Goal: Information Seeking & Learning: Find specific fact

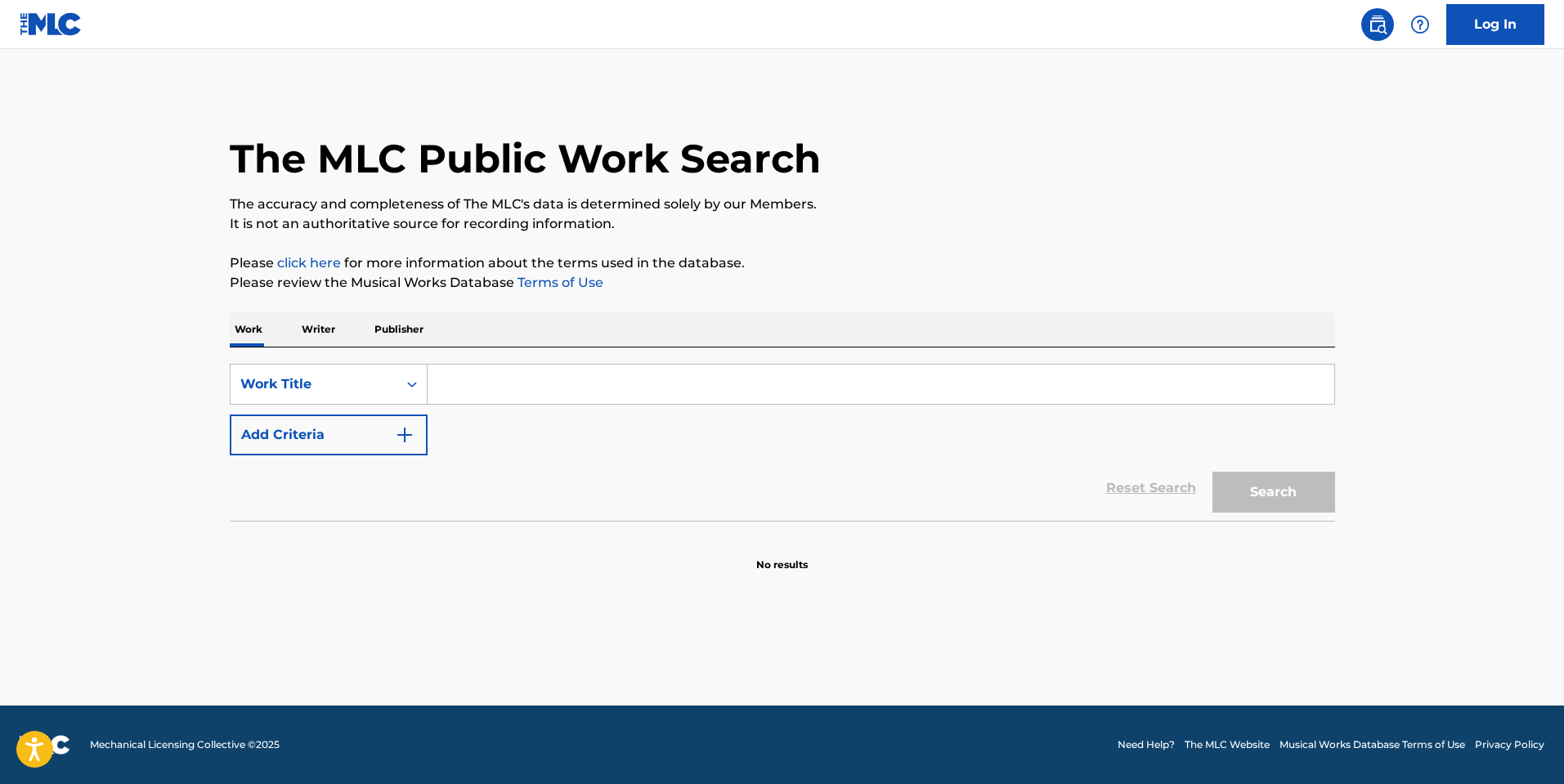
click at [504, 377] on input "Search Form" at bounding box center [881, 384] width 907 height 39
paste input "[PERSON_NAME] беда накрыла"
drag, startPoint x: 563, startPoint y: 384, endPoint x: 287, endPoint y: 335, distance: 280.3
click at [287, 335] on div "Work Writer Publisher SearchWithCriteria876cabe1-87ed-48cf-ba0d-b51d66d6cdde Wo…" at bounding box center [782, 441] width 1106 height 259
click at [1213, 471] on button "Search" at bounding box center [1274, 491] width 122 height 41
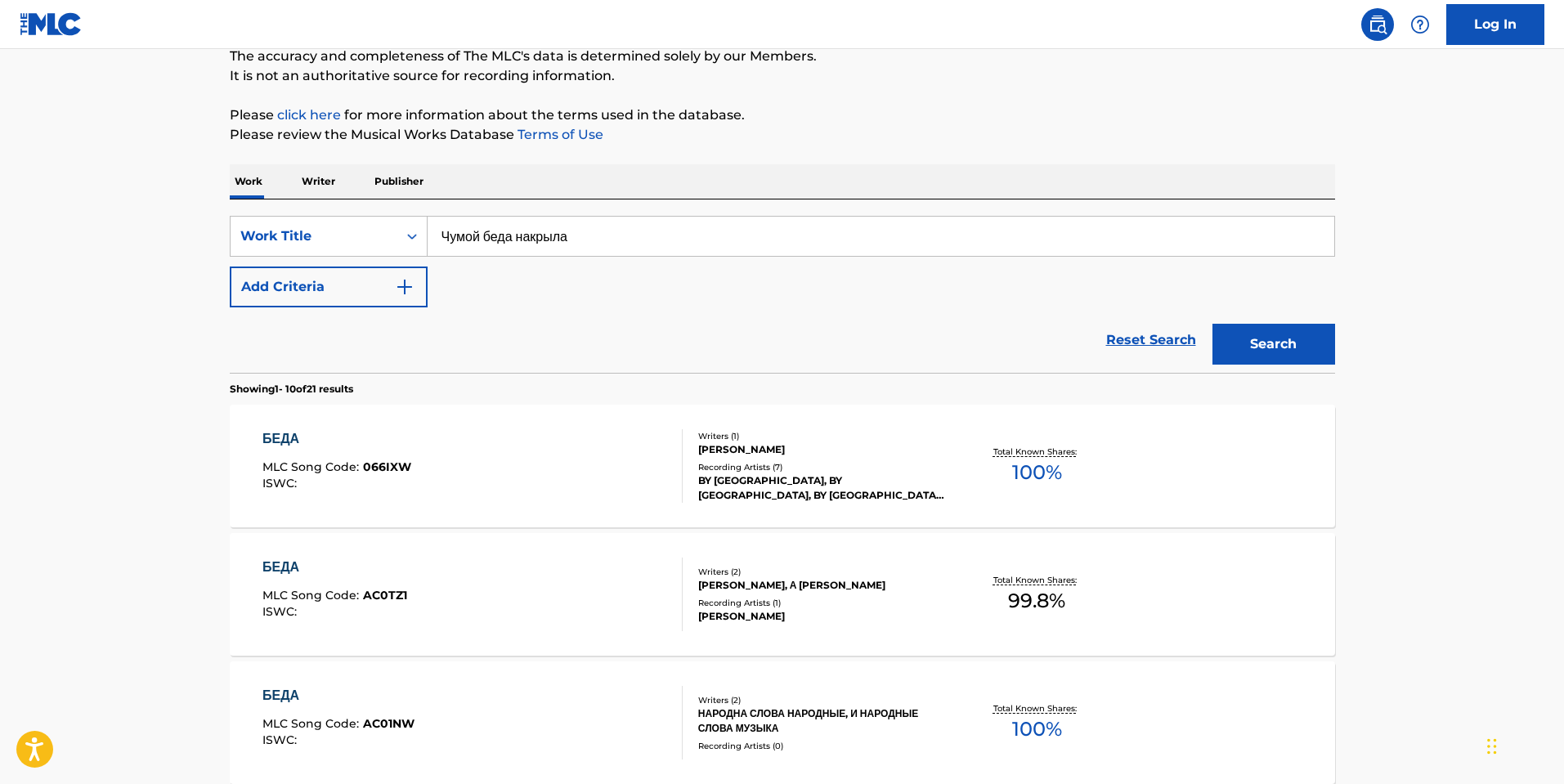
scroll to position [81, 0]
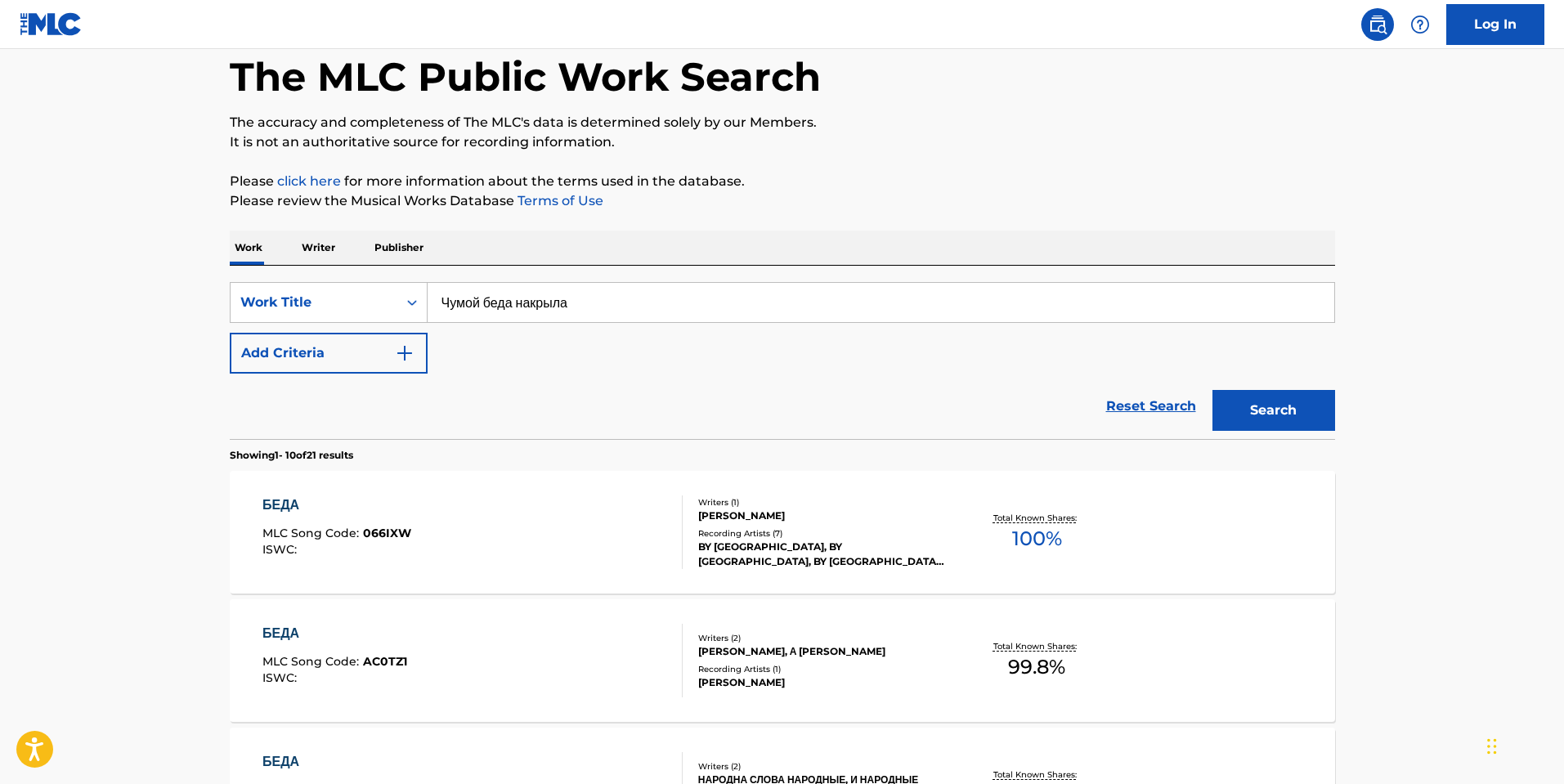
click at [532, 311] on input "Чумой беда накрыла" at bounding box center [881, 302] width 907 height 39
paste input "Future Funk 2024"
type input "Future Funk 2024"
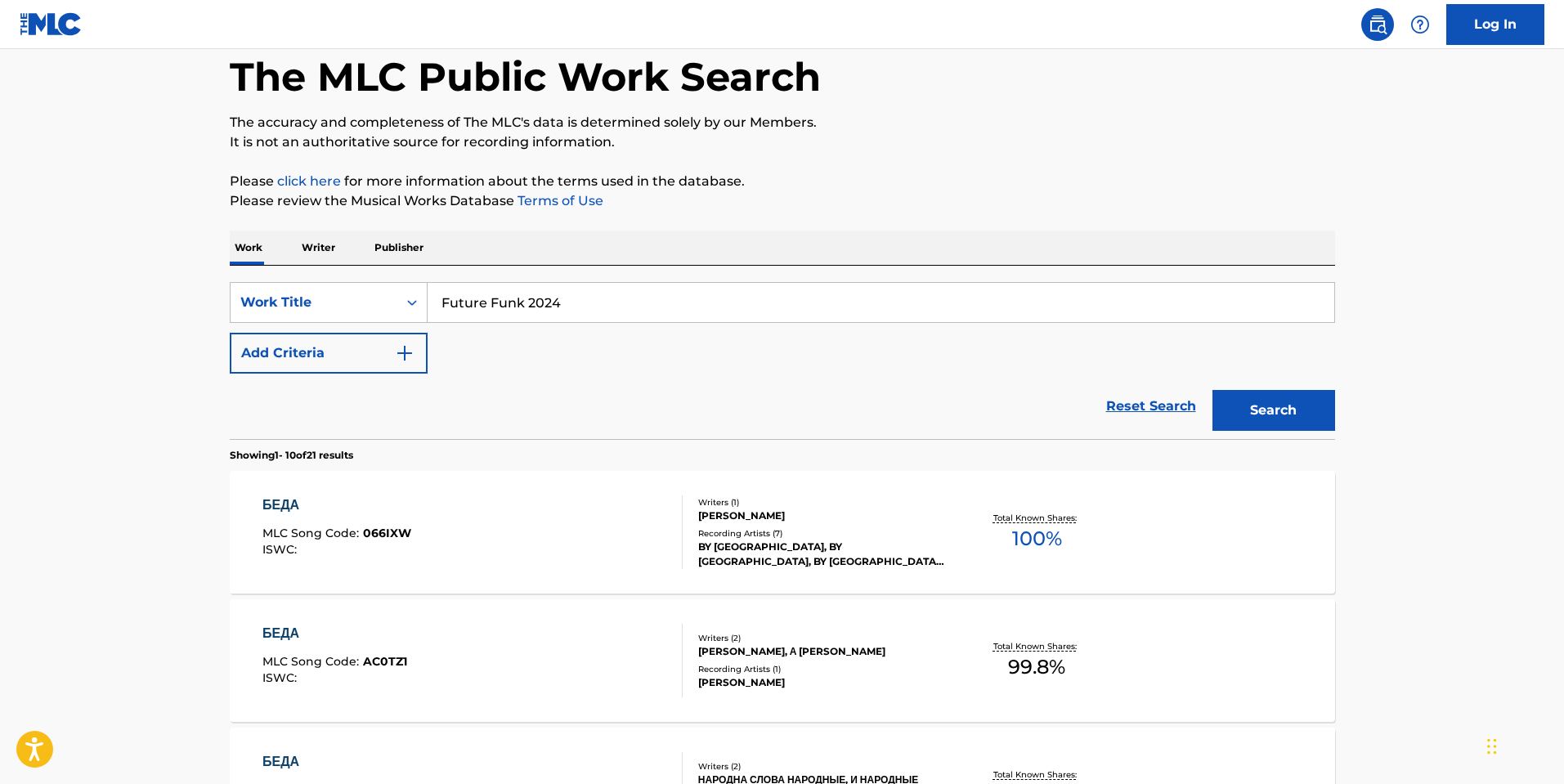
click at [1213, 390] on button "Search" at bounding box center [1274, 409] width 122 height 41
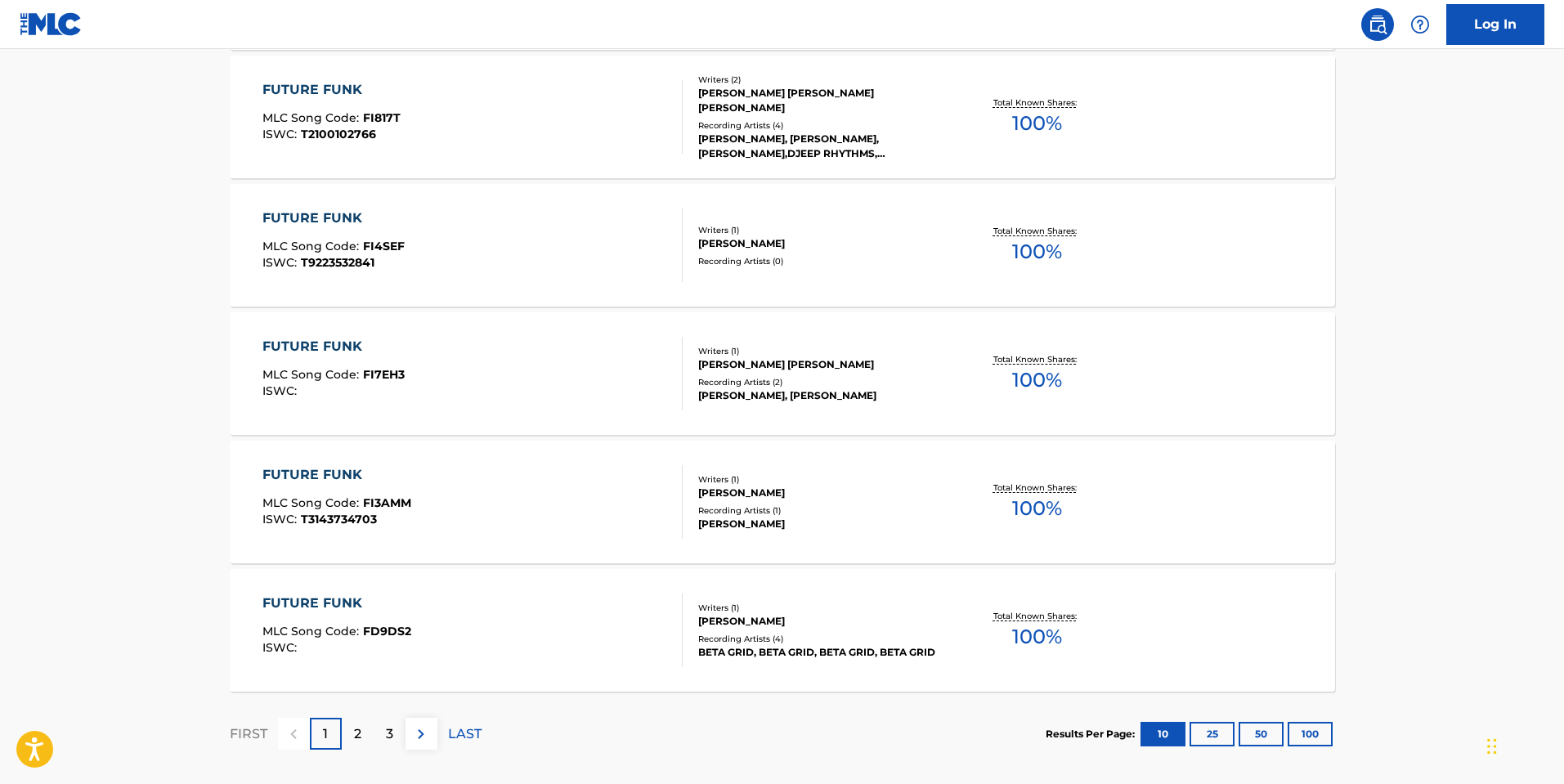
scroll to position [1053, 0]
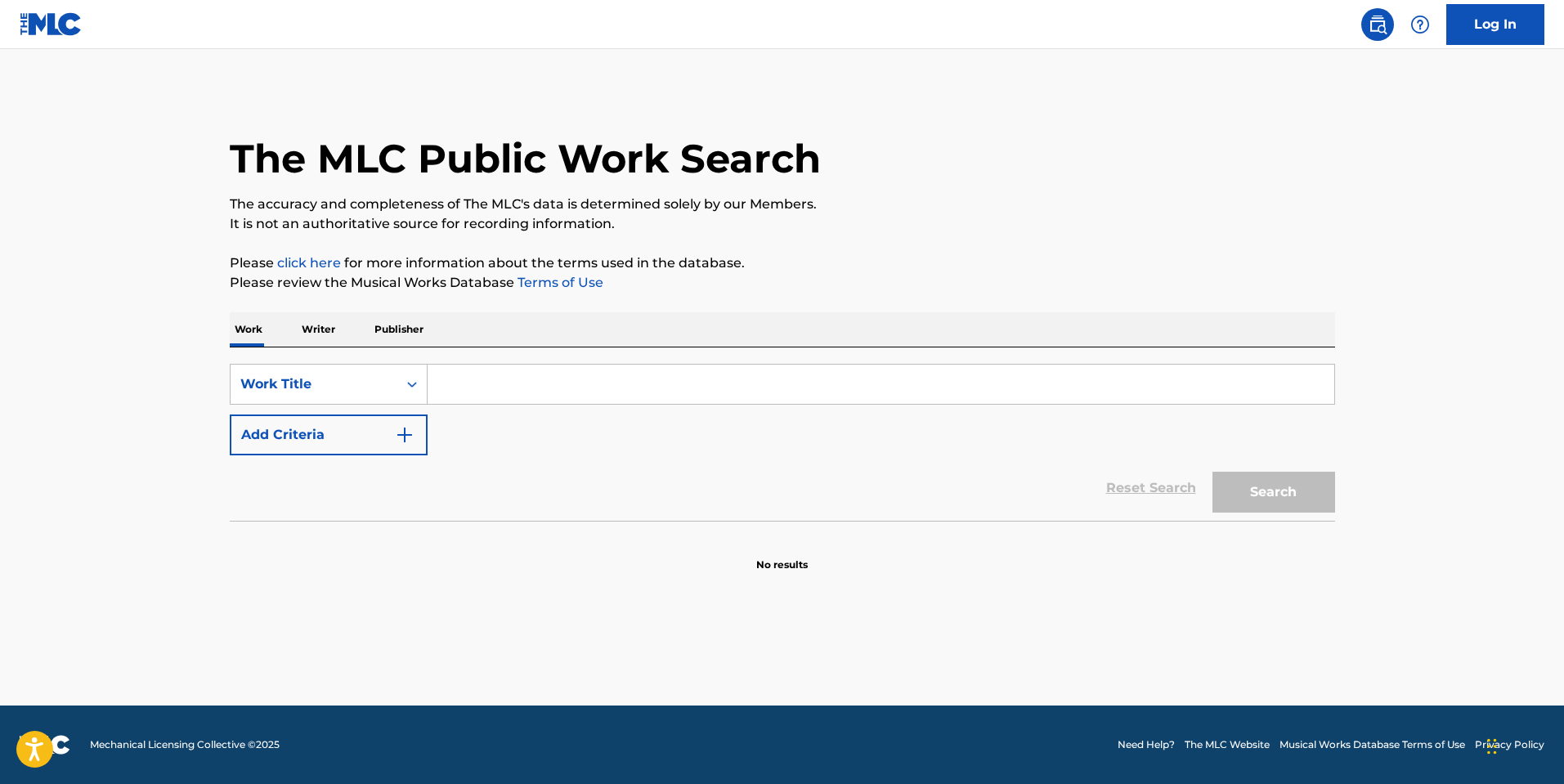
click at [600, 378] on input "Search Form" at bounding box center [881, 384] width 907 height 39
paste input "Anna's Orange Stand"
type input "Anna's Orange Stand"
click at [1213, 471] on button "Search" at bounding box center [1274, 491] width 122 height 41
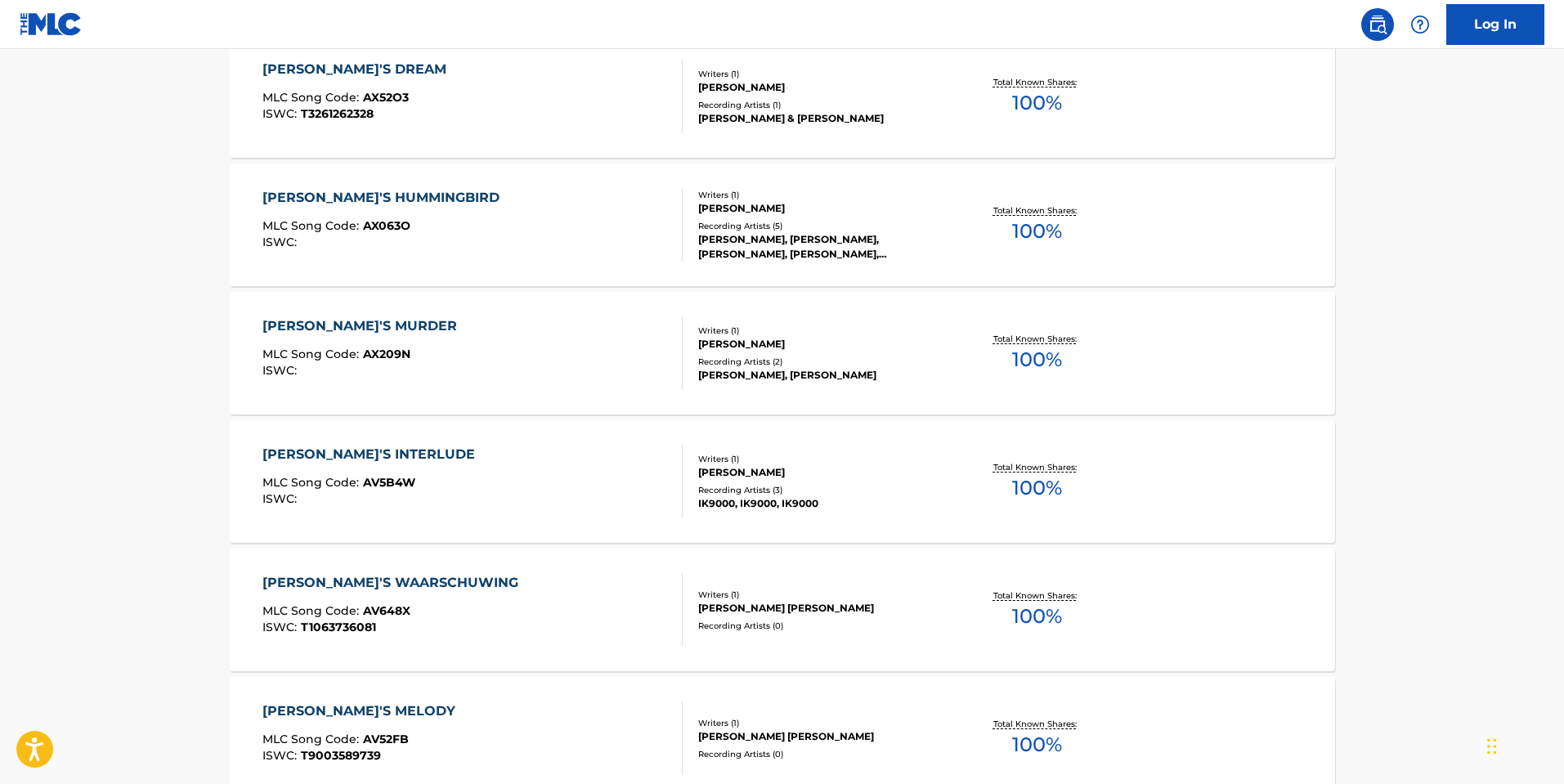
scroll to position [572, 0]
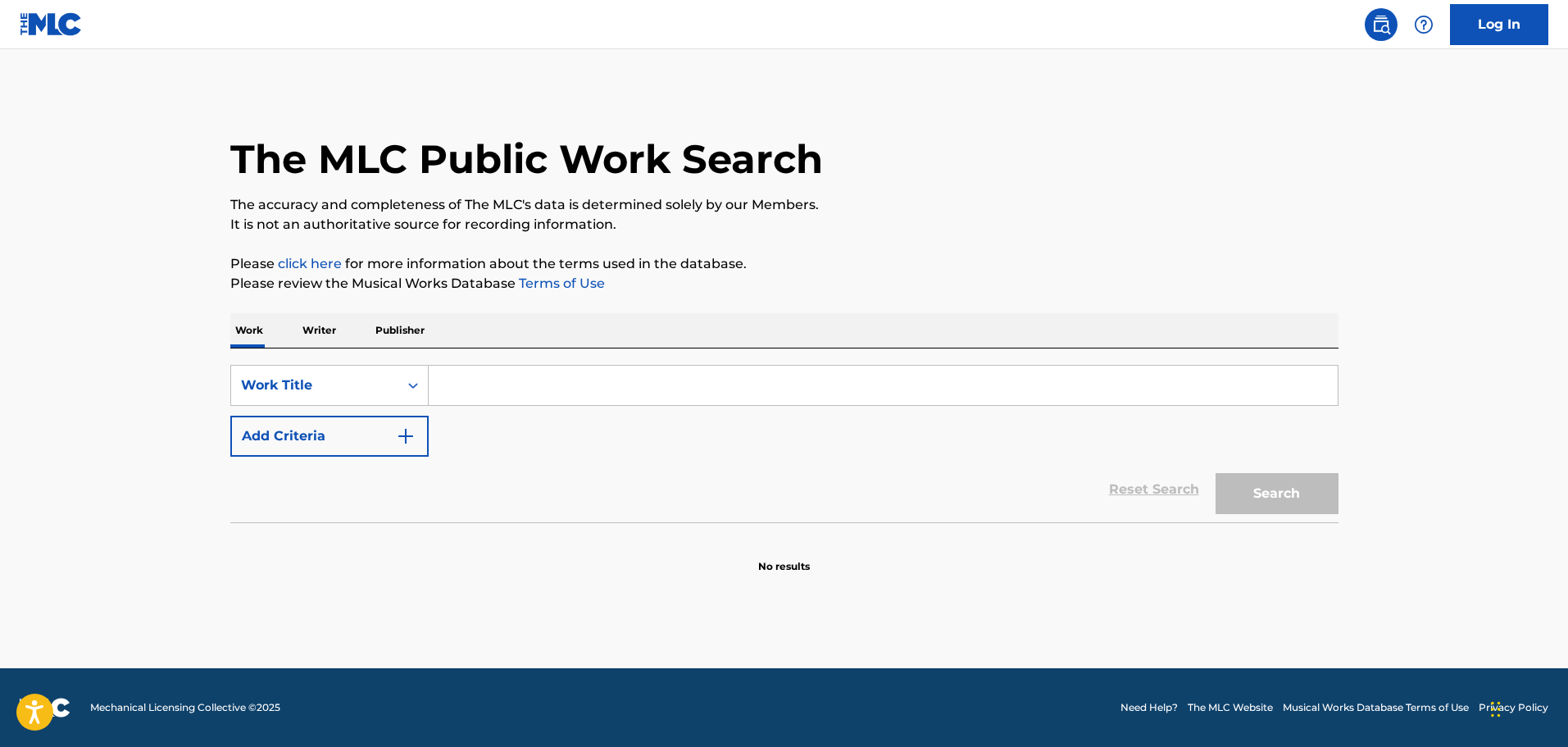
click at [504, 368] on input "Search Form" at bounding box center [883, 385] width 909 height 39
type input "CRISIS"
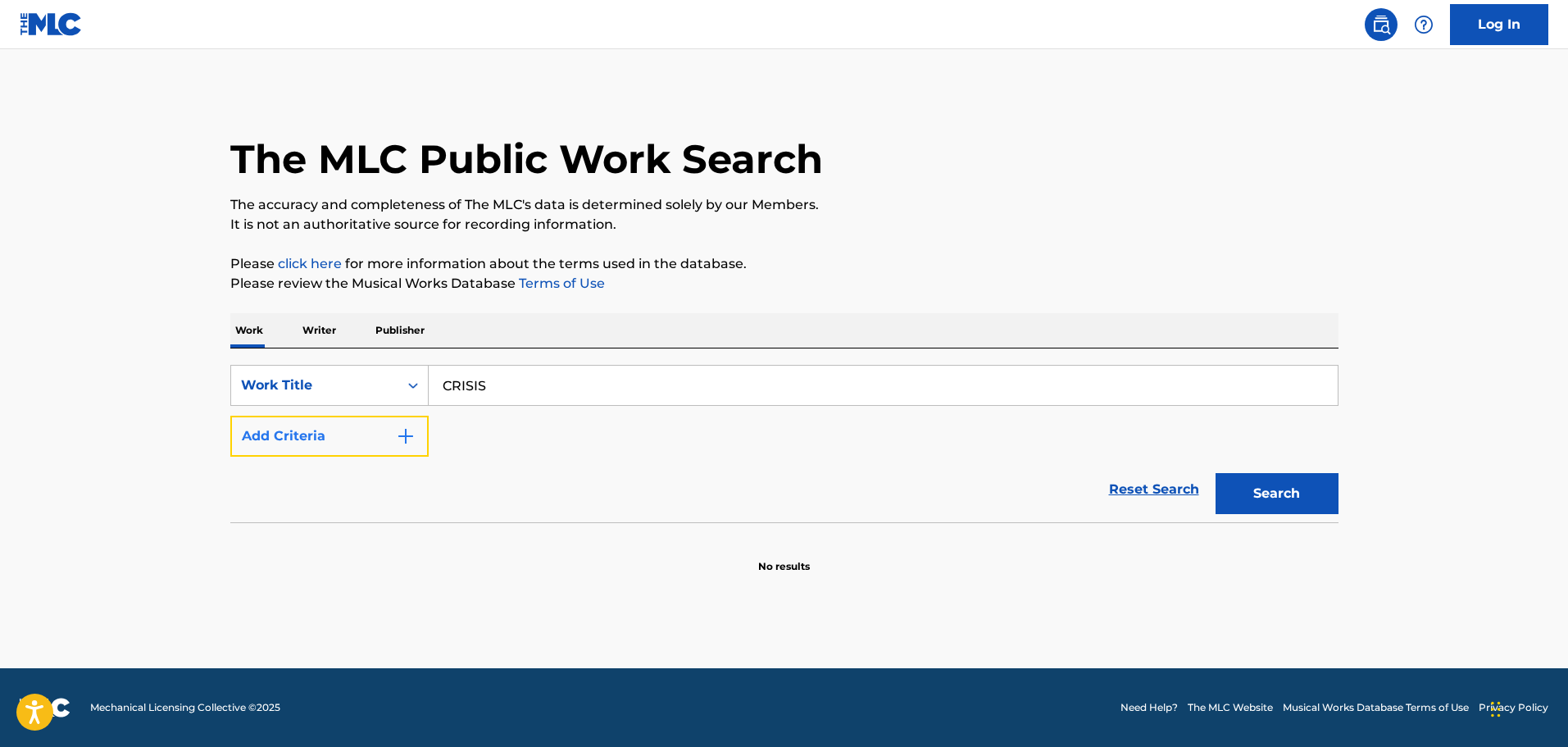
click at [302, 420] on button "Add Criteria" at bounding box center [329, 436] width 198 height 41
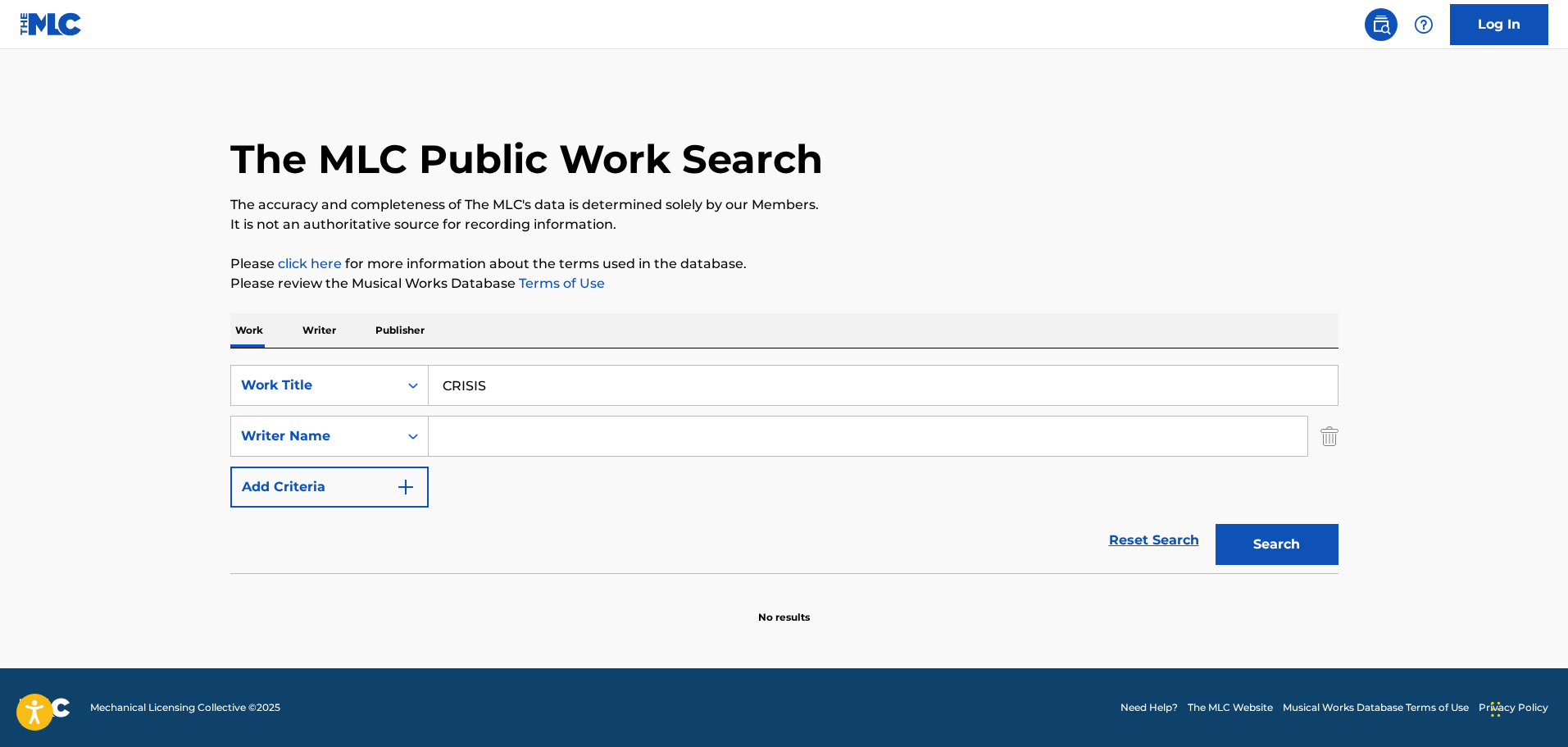
click at [468, 453] on input "Search Form" at bounding box center [868, 436] width 879 height 39
paste input "Houboub"
type input "Houboub"
click at [1275, 542] on button "Search" at bounding box center [1277, 544] width 123 height 41
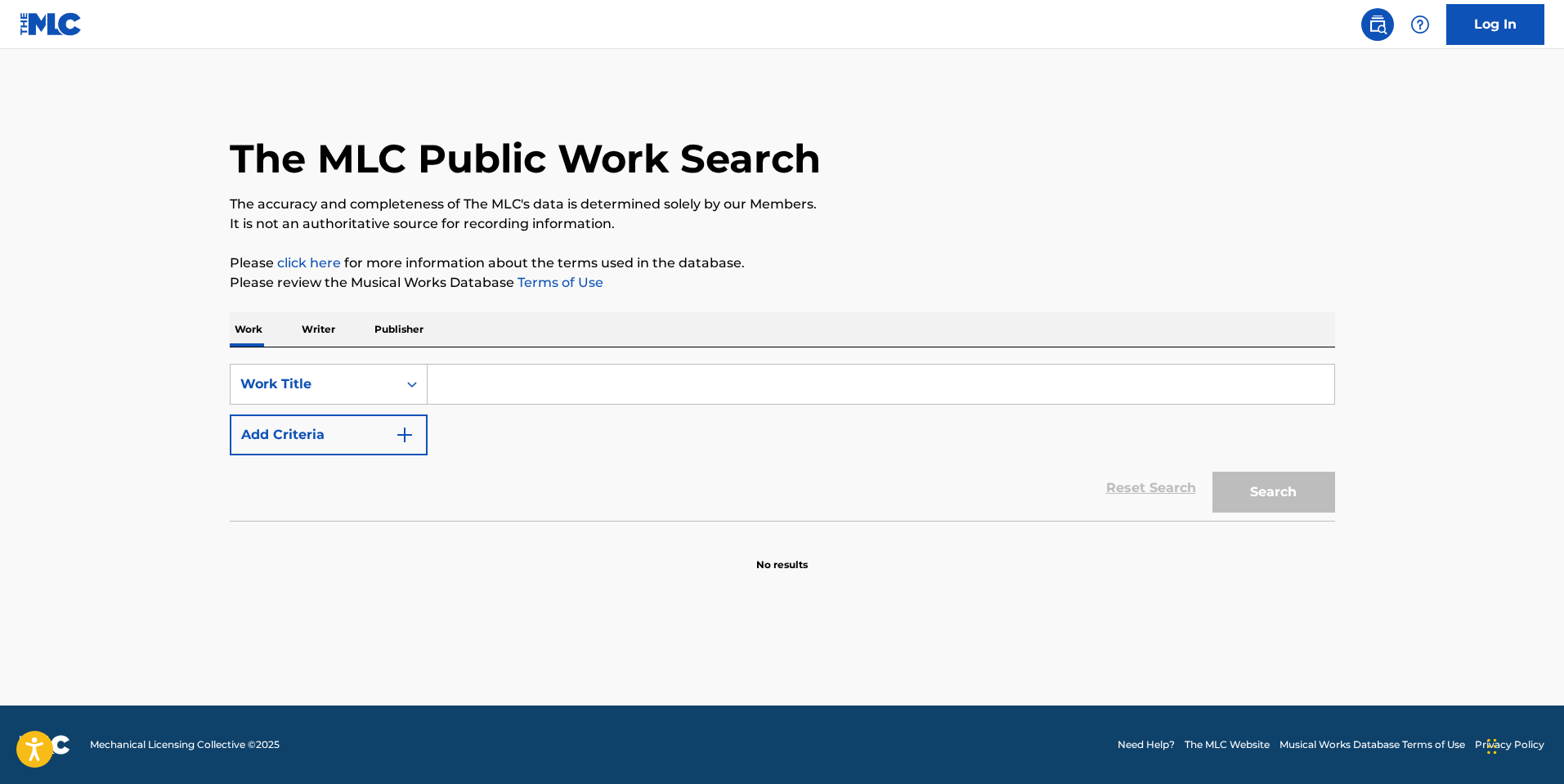
click at [462, 395] on input "Search Form" at bounding box center [881, 384] width 907 height 39
type input "PRACTICE IS PERFECT"
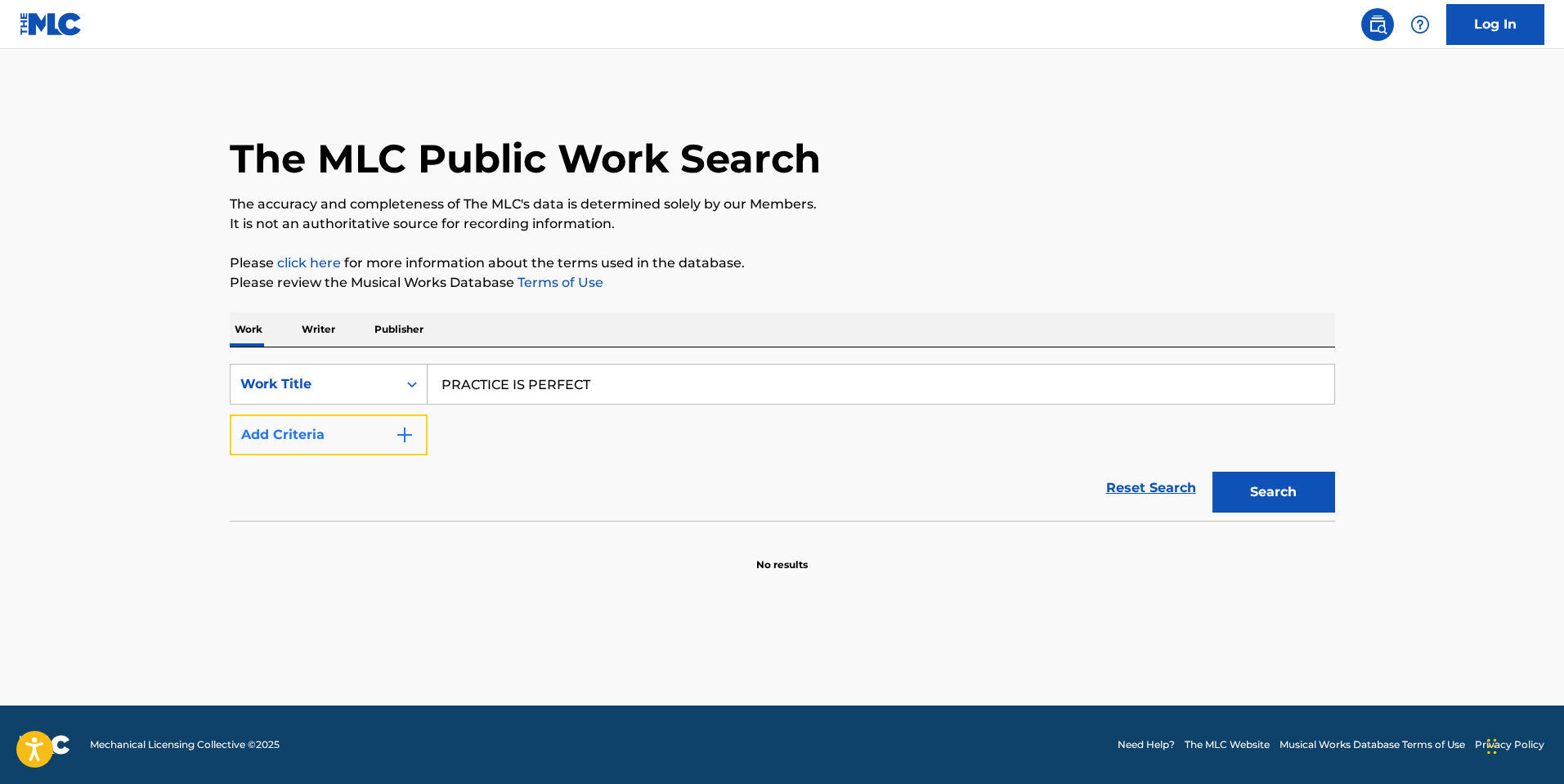
click at [385, 430] on button "Add Criteria" at bounding box center [328, 434] width 198 height 41
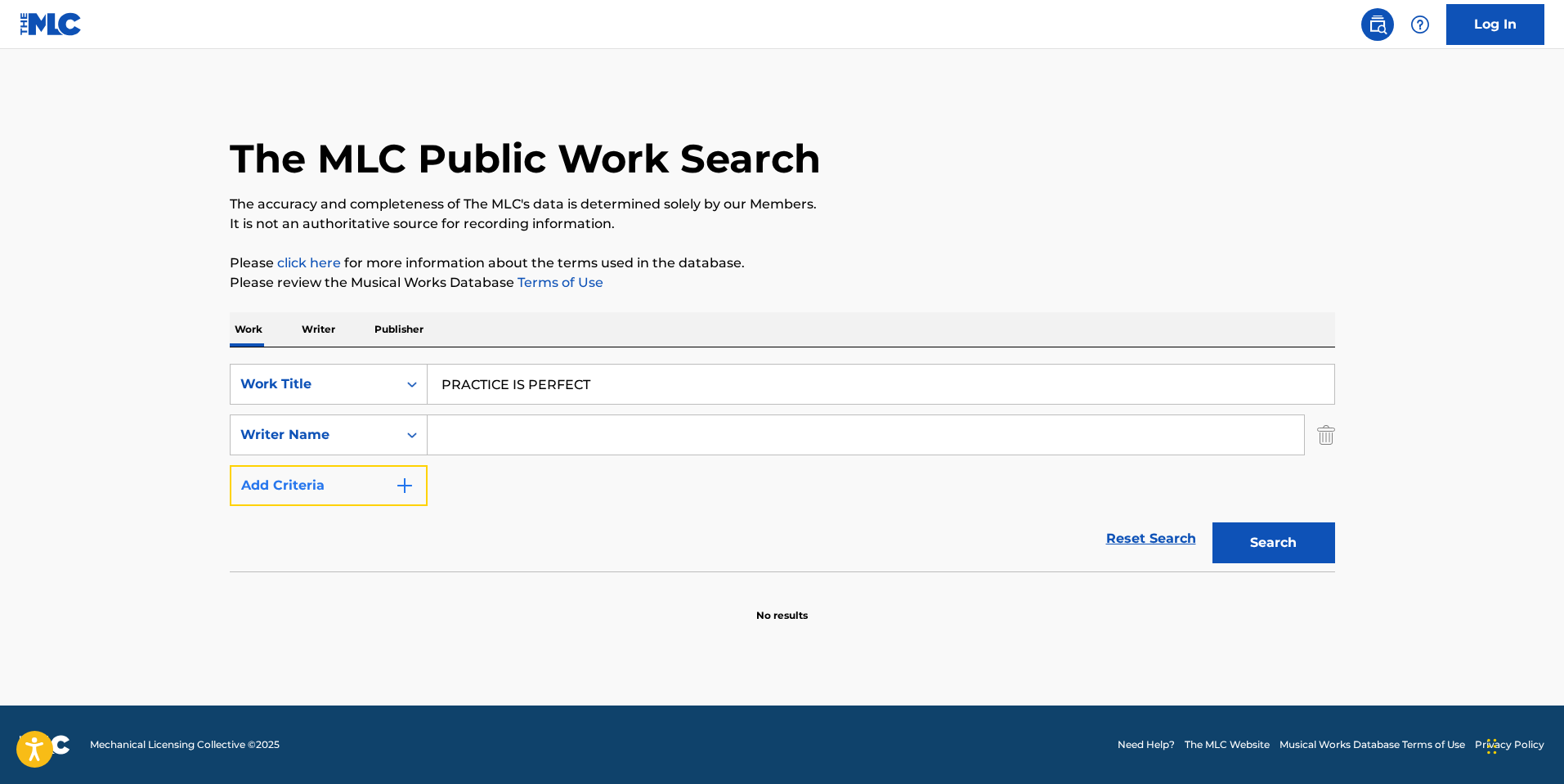
click at [230, 465] on button "Add Criteria" at bounding box center [328, 485] width 198 height 41
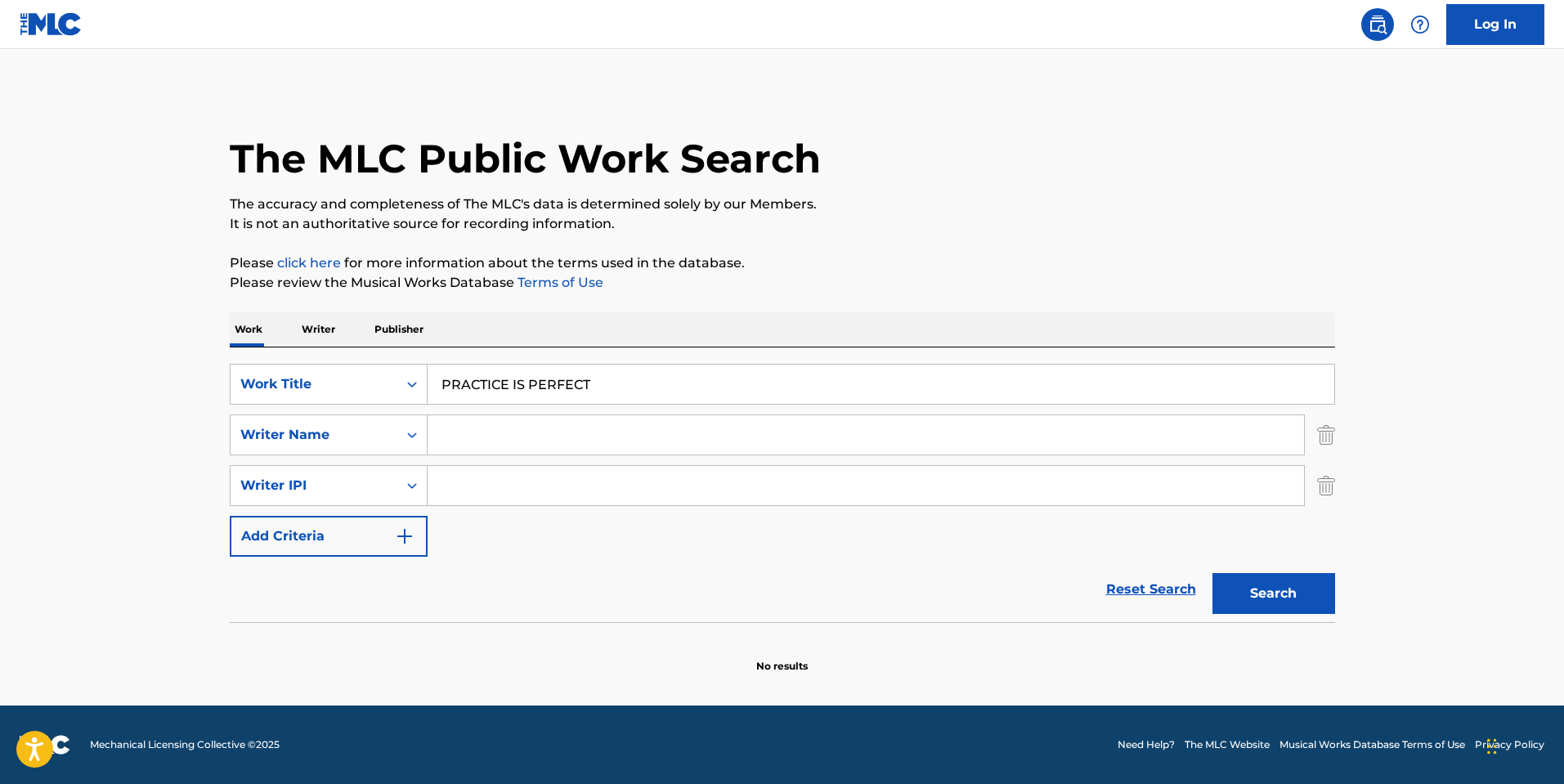
click at [637, 372] on input "PRACTICE IS PERFECT" at bounding box center [881, 384] width 907 height 39
click at [1281, 573] on button "Search" at bounding box center [1274, 592] width 122 height 41
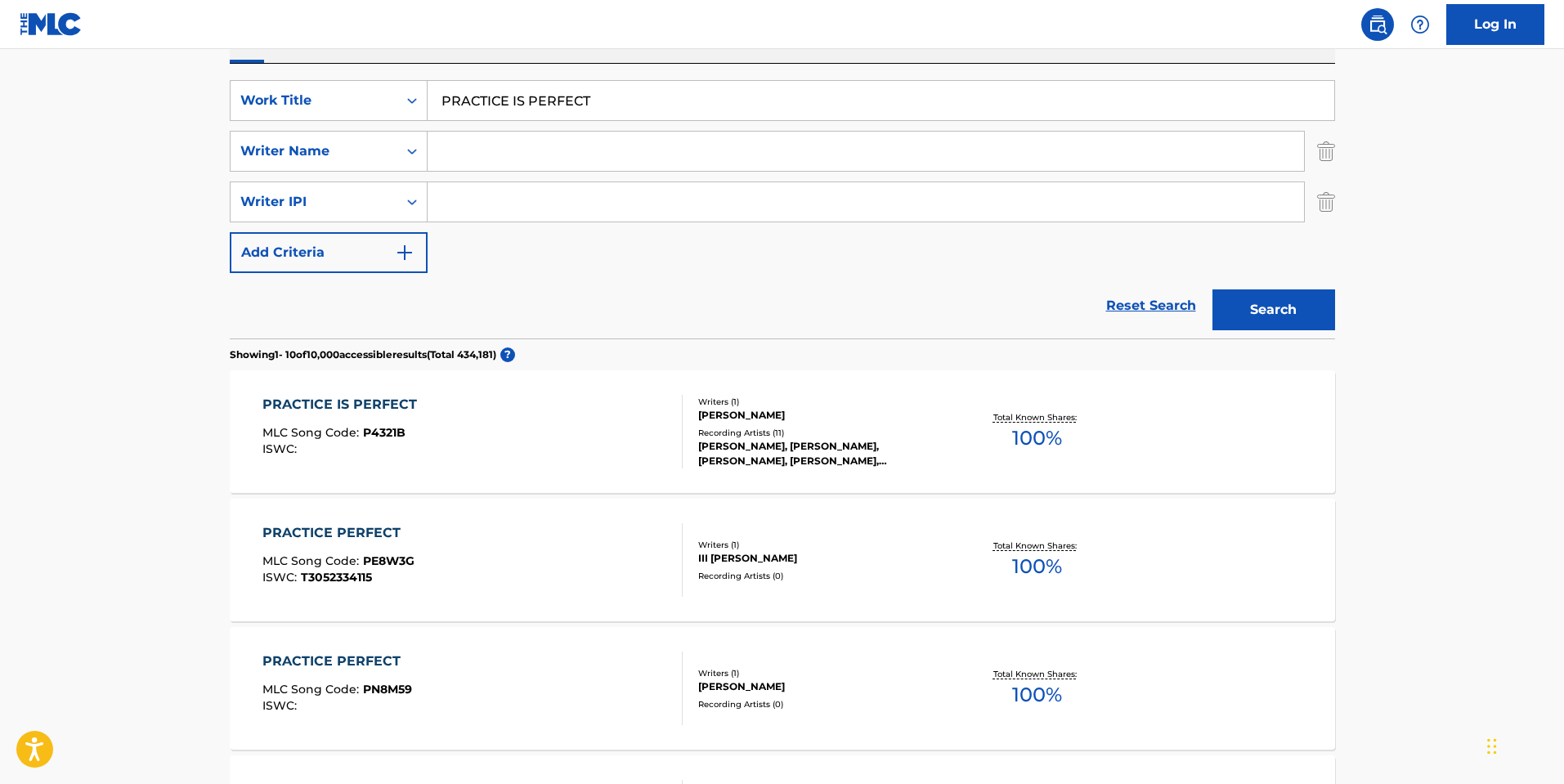
scroll to position [163, 0]
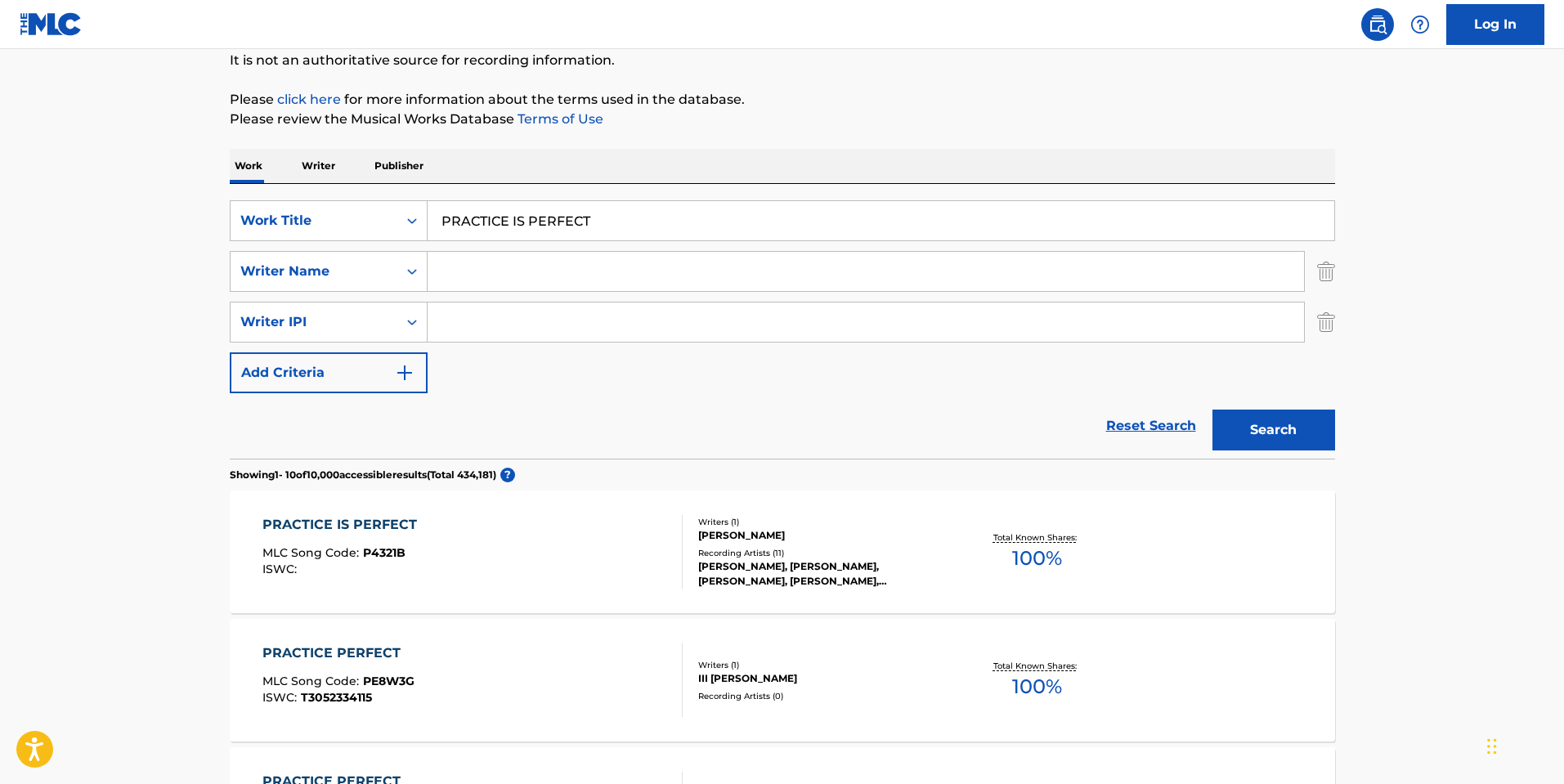
click at [522, 265] on input "Search Form" at bounding box center [866, 270] width 877 height 39
type input "NASH"
click at [1213, 409] on button "Search" at bounding box center [1274, 429] width 122 height 41
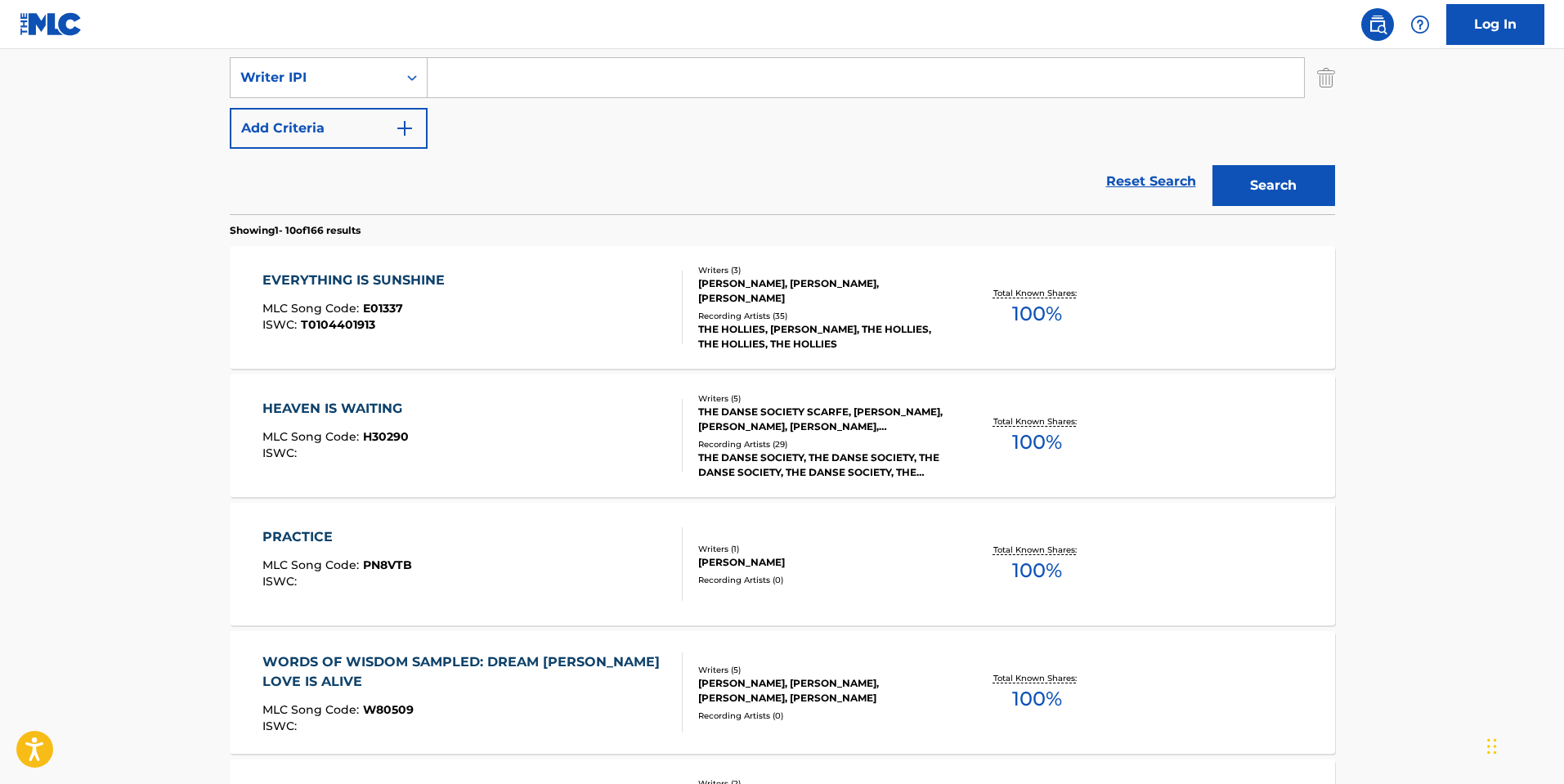
scroll to position [0, 0]
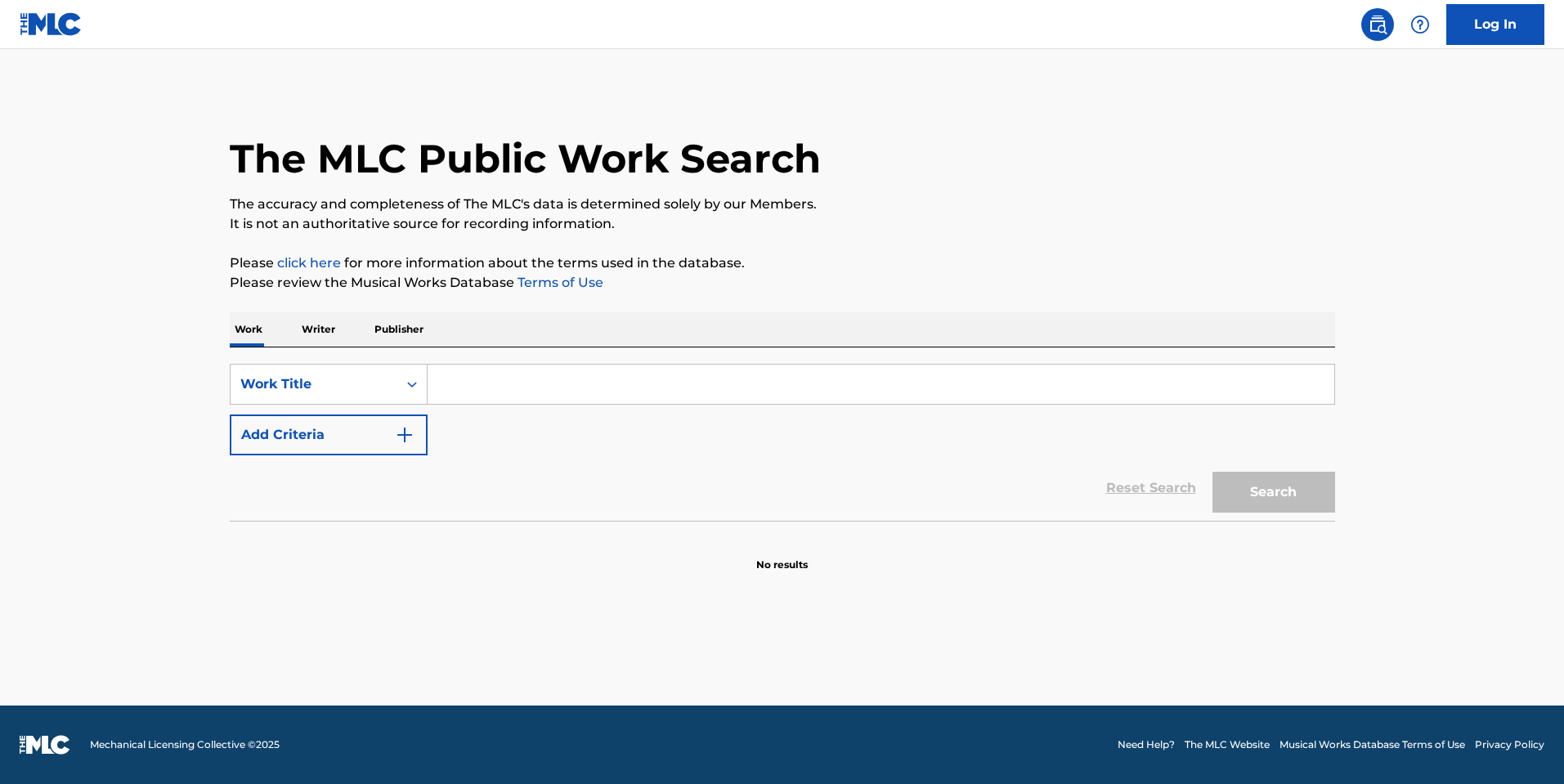
click at [591, 384] on input "Search Form" at bounding box center [881, 384] width 907 height 39
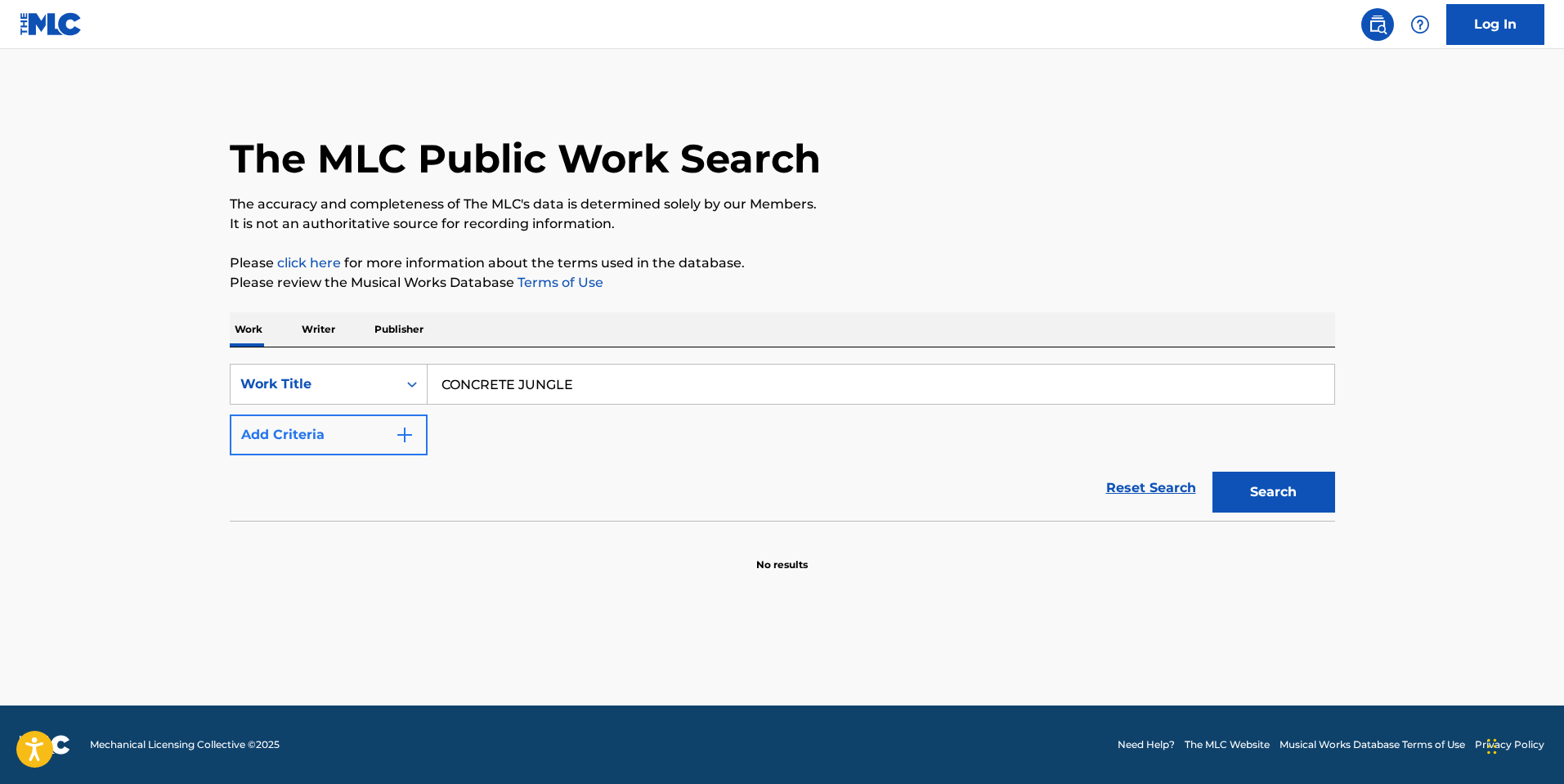
type input "CONCRETE JUNGLE"
drag, startPoint x: 338, startPoint y: 444, endPoint x: 369, endPoint y: 444, distance: 31.0
click at [352, 444] on button "Add Criteria" at bounding box center [328, 434] width 198 height 41
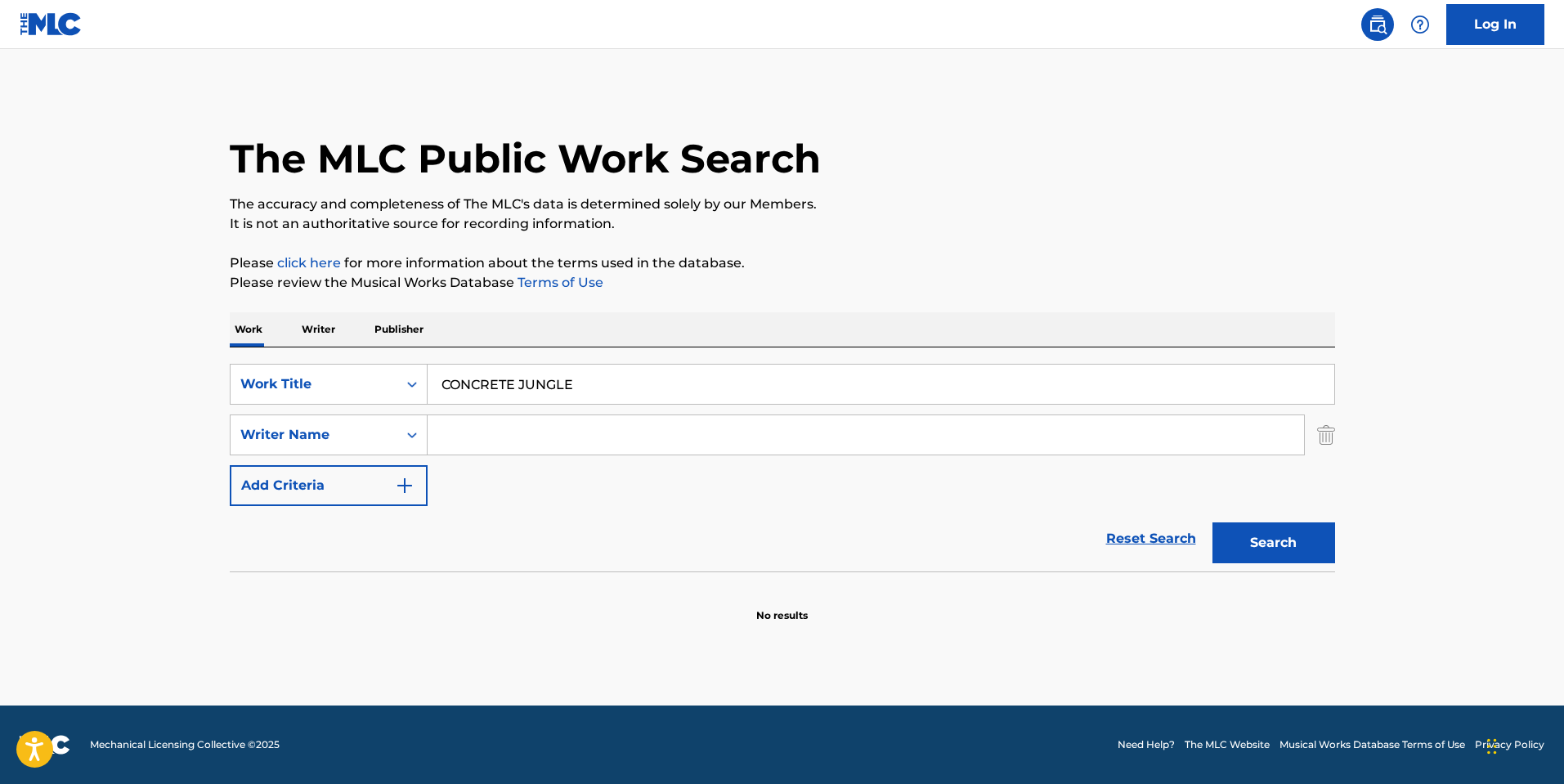
click at [623, 435] on input "Search Form" at bounding box center [866, 434] width 877 height 39
paste input "[PERSON_NAME]"
type input "[PERSON_NAME]"
click at [1213, 522] on button "Search" at bounding box center [1274, 542] width 122 height 41
